Goal: Transaction & Acquisition: Download file/media

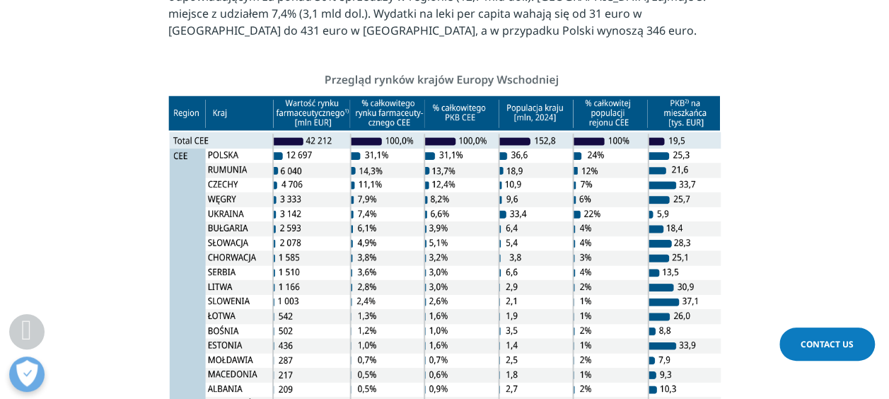
scroll to position [990, 0]
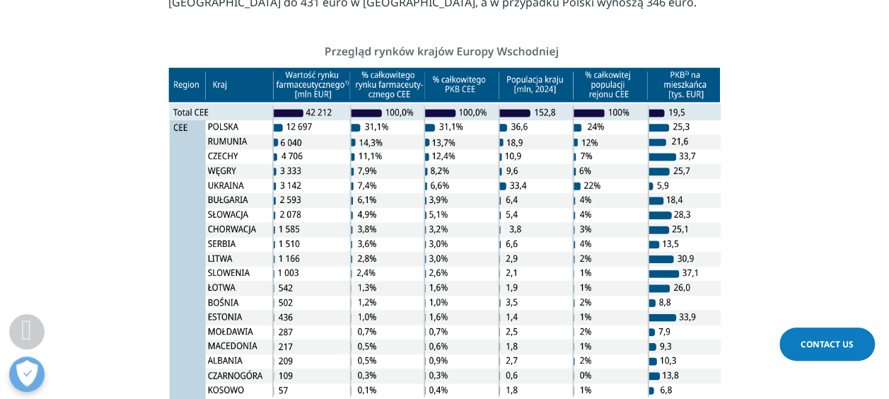
click at [332, 71] on img at bounding box center [444, 235] width 552 height 400
click at [326, 78] on img at bounding box center [444, 235] width 552 height 400
click at [308, 132] on img at bounding box center [444, 235] width 552 height 400
click at [310, 93] on img at bounding box center [444, 235] width 552 height 400
click at [306, 110] on img at bounding box center [444, 235] width 552 height 400
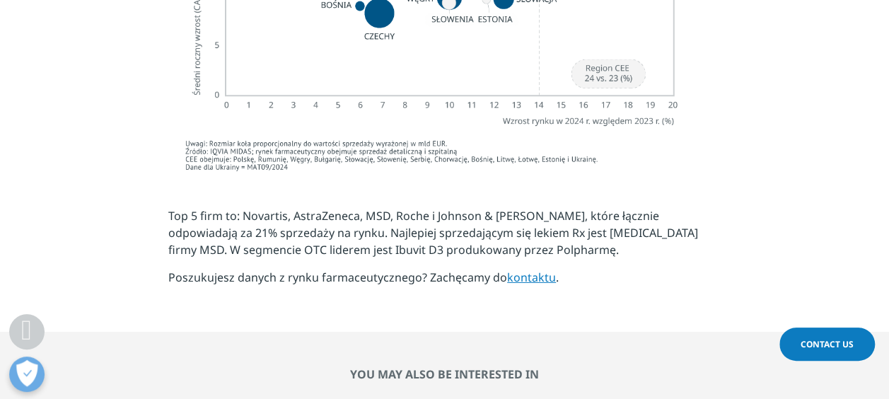
scroll to position [2122, 0]
click at [286, 207] on p "Top 5 firm to: Novartis, AstraZeneca, MSD, Roche i Johnson & Johnson, które łąc…" at bounding box center [444, 238] width 552 height 62
drag, startPoint x: 602, startPoint y: 182, endPoint x: 495, endPoint y: 178, distance: 106.9
click at [495, 207] on p "Top 5 firm to: Novartis, AstraZeneca, MSD, Roche i Johnson & Johnson, które łąc…" at bounding box center [444, 238] width 552 height 62
copy p "Keytruda firmy MSD"
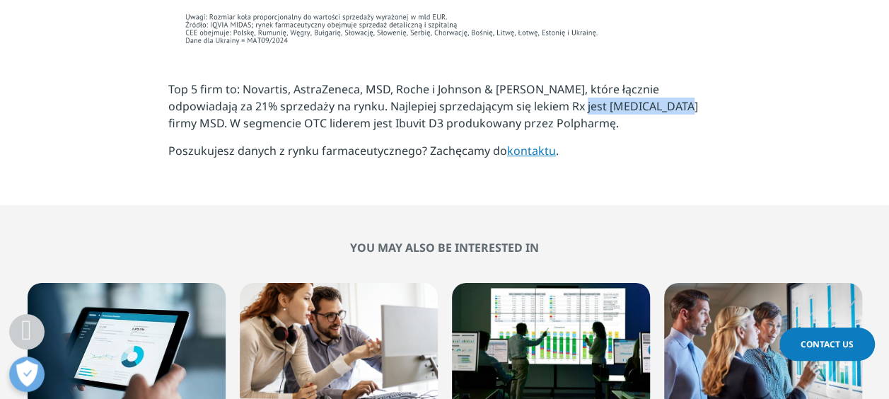
scroll to position [2437, 0]
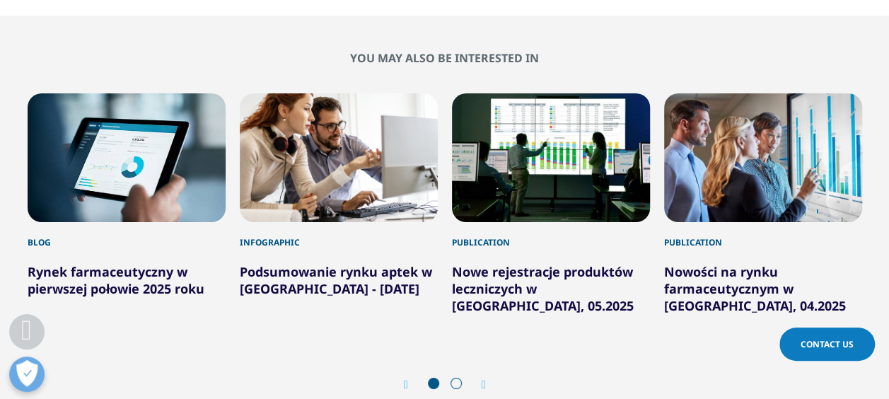
click at [300, 263] on link "Podsumowanie rynku aptek w [GEOGRAPHIC_DATA] - [DATE]" at bounding box center [336, 280] width 192 height 34
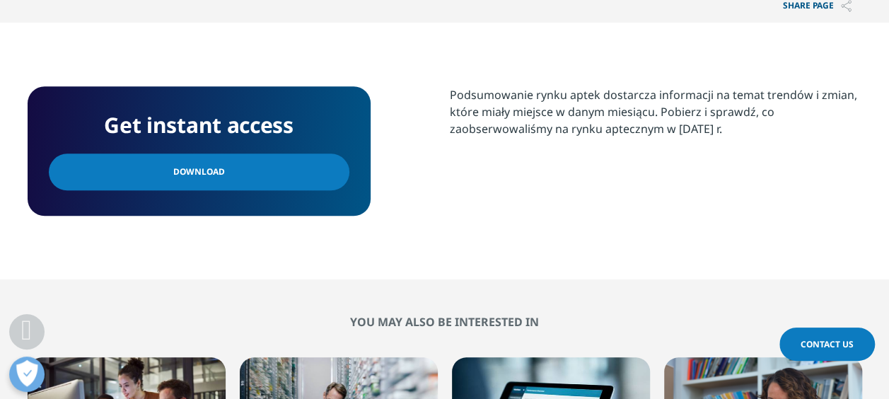
scroll to position [784, 0]
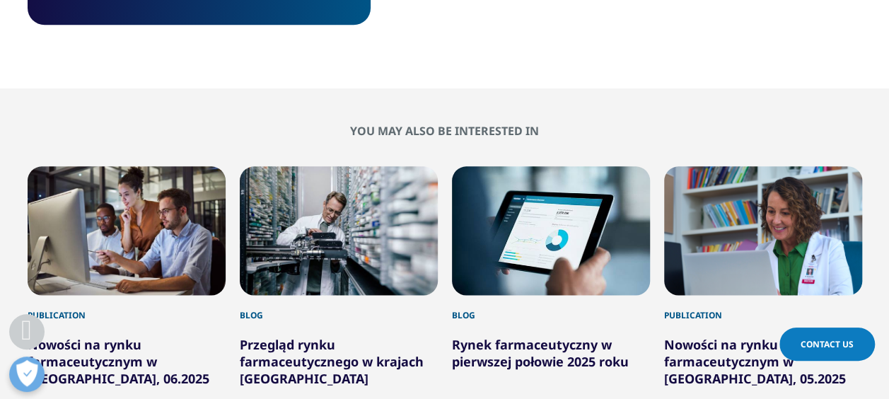
click at [88, 336] on link "Nowości na rynku farmaceutycznym w [GEOGRAPHIC_DATA], 06.2025" at bounding box center [119, 361] width 182 height 51
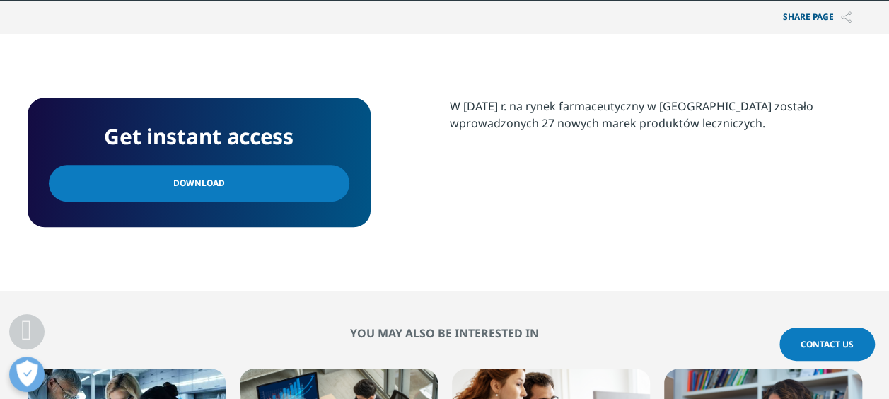
scroll to position [424, 0]
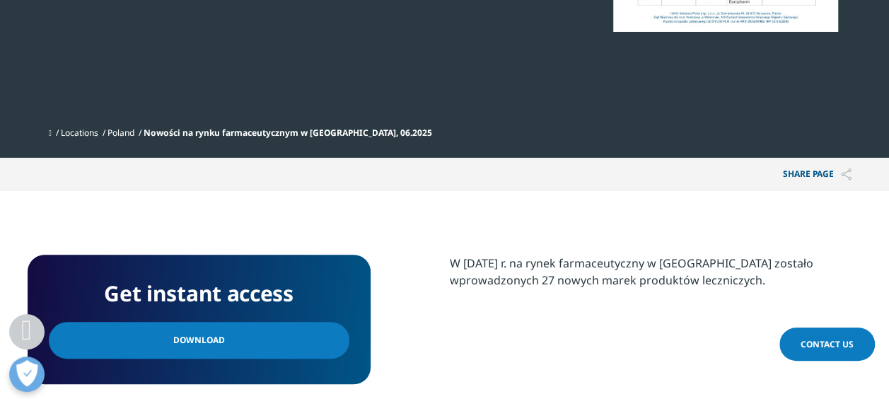
click at [202, 332] on span "Download" at bounding box center [199, 340] width 52 height 16
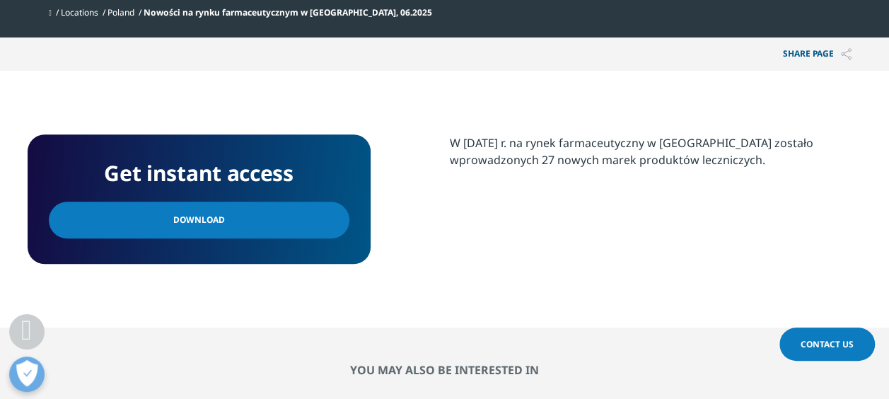
scroll to position [778, 0]
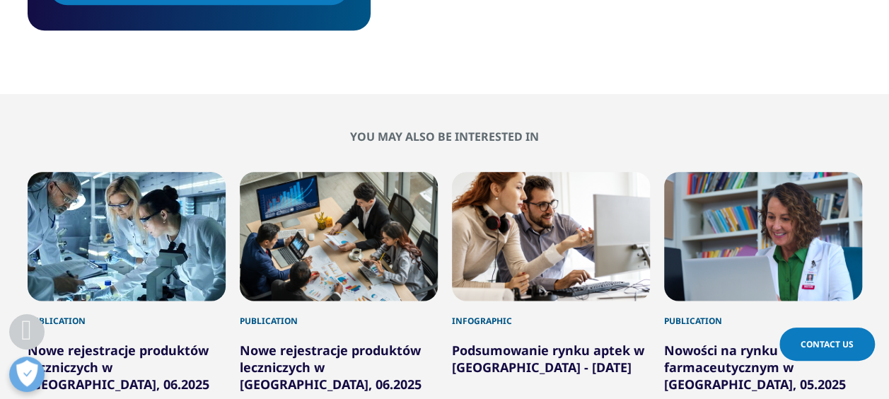
click at [74, 342] on link "Nowe rejestracje produktów leczniczych w Polsce, 06.2025" at bounding box center [119, 367] width 182 height 51
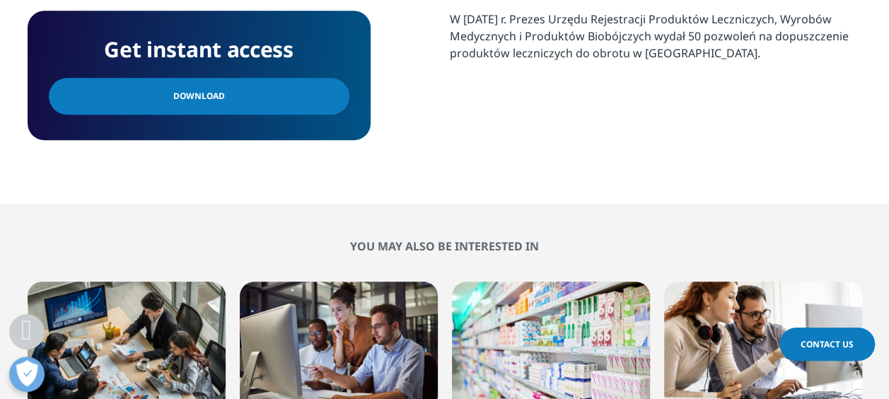
scroll to position [566, 0]
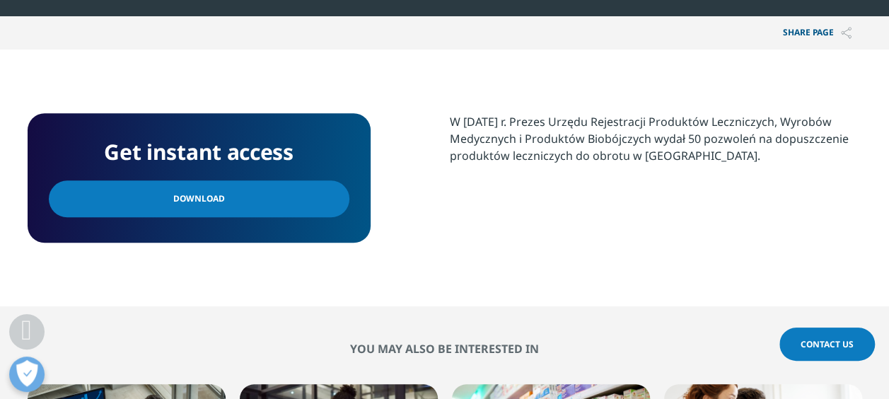
click at [176, 191] on span "Download" at bounding box center [199, 199] width 52 height 16
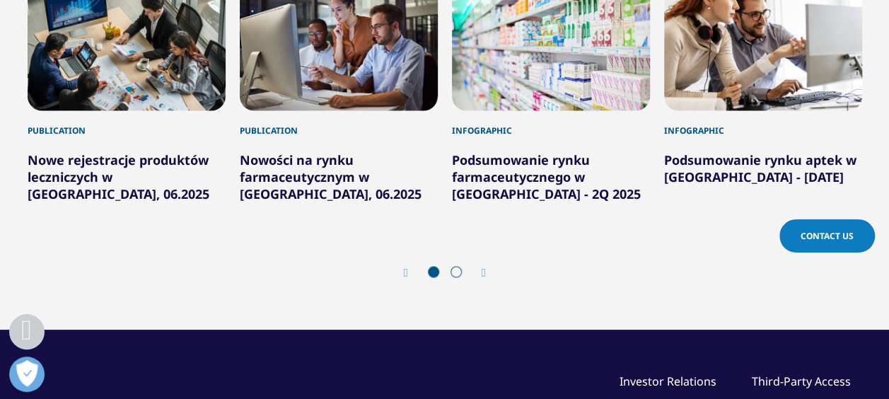
scroll to position [990, 0]
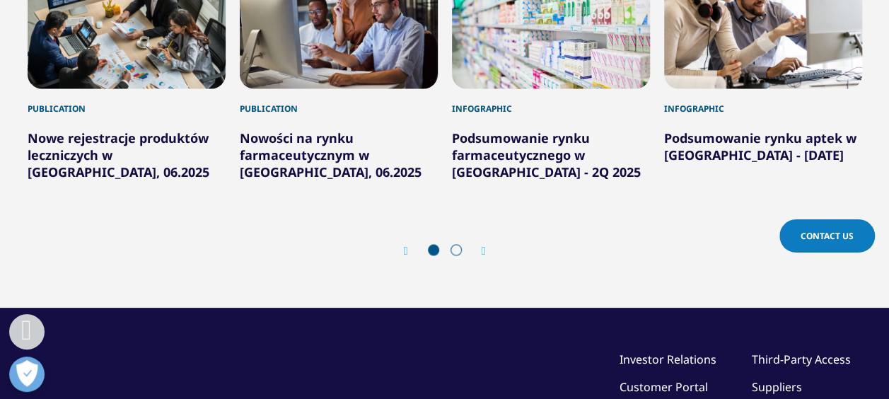
click at [758, 129] on link "Podsumowanie rynku aptek w [GEOGRAPHIC_DATA] - [DATE]" at bounding box center [760, 146] width 192 height 34
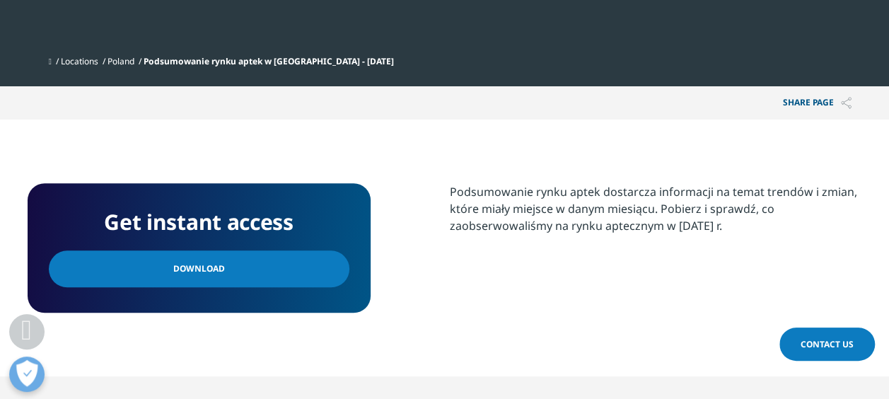
scroll to position [495, 0]
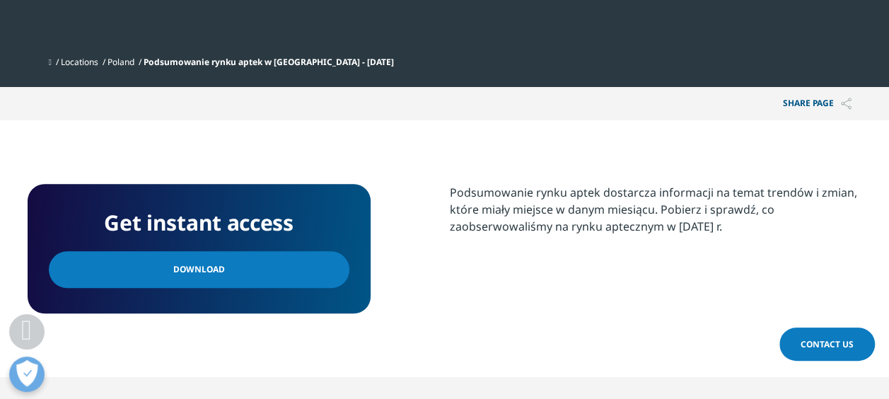
click at [192, 205] on div "Get instant access" at bounding box center [199, 228] width 301 height 46
click at [192, 262] on span "Download" at bounding box center [199, 270] width 52 height 16
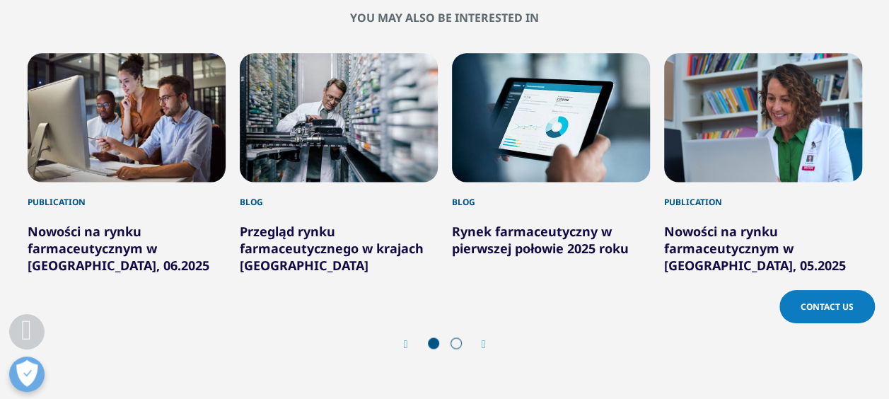
scroll to position [919, 0]
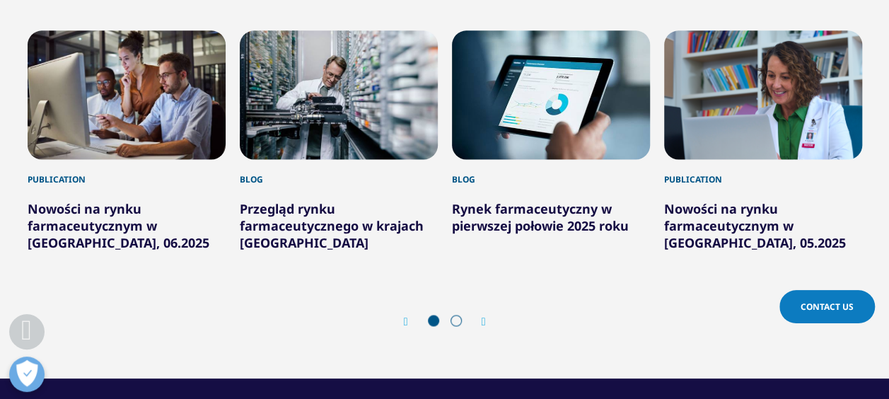
click at [282, 200] on link "Przegląd rynku farmaceutycznego w krajach Europy Wschodniej" at bounding box center [332, 225] width 184 height 51
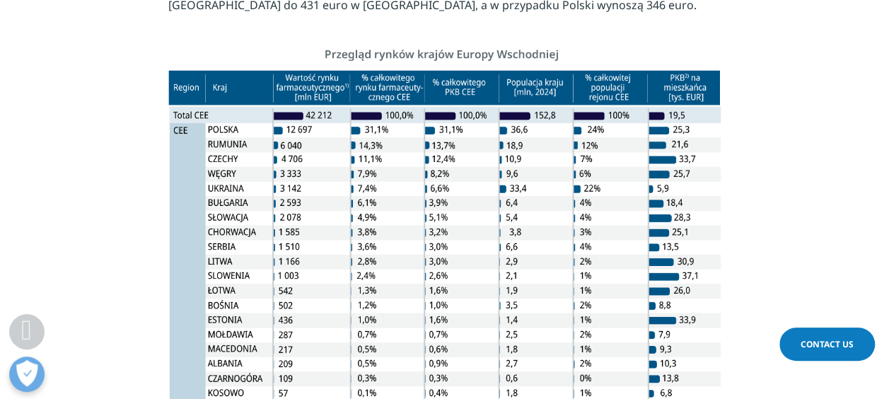
scroll to position [990, 0]
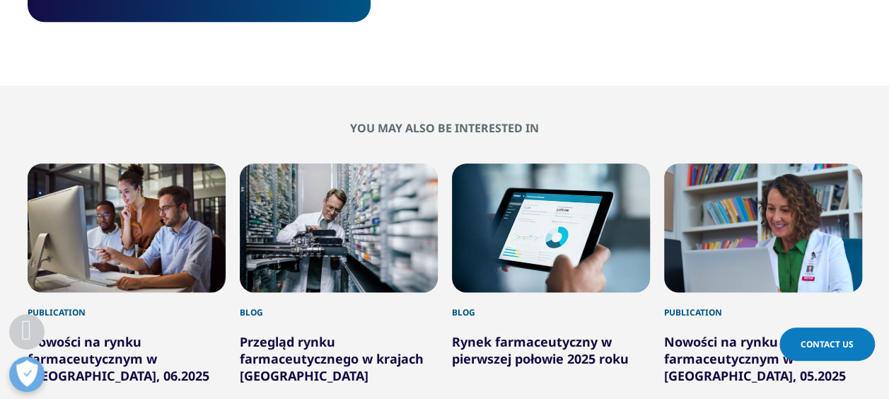
scroll to position [849, 0]
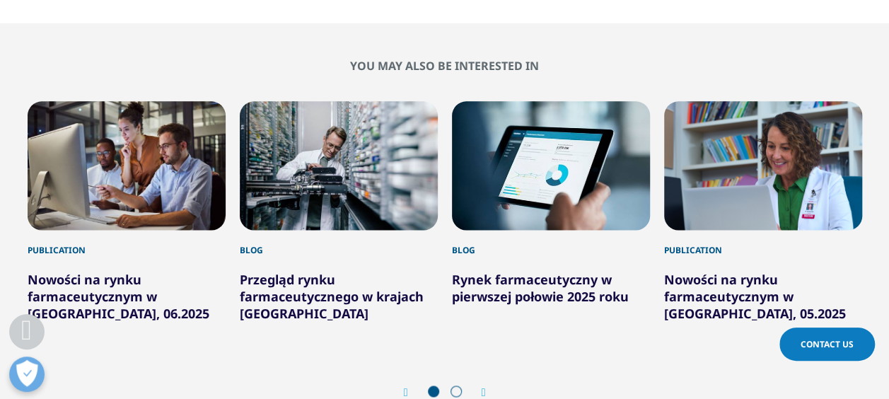
click at [145, 271] on link "Nowości na rynku farmaceutycznym w [GEOGRAPHIC_DATA], 06.2025" at bounding box center [119, 296] width 182 height 51
